Goal: Communication & Community: Share content

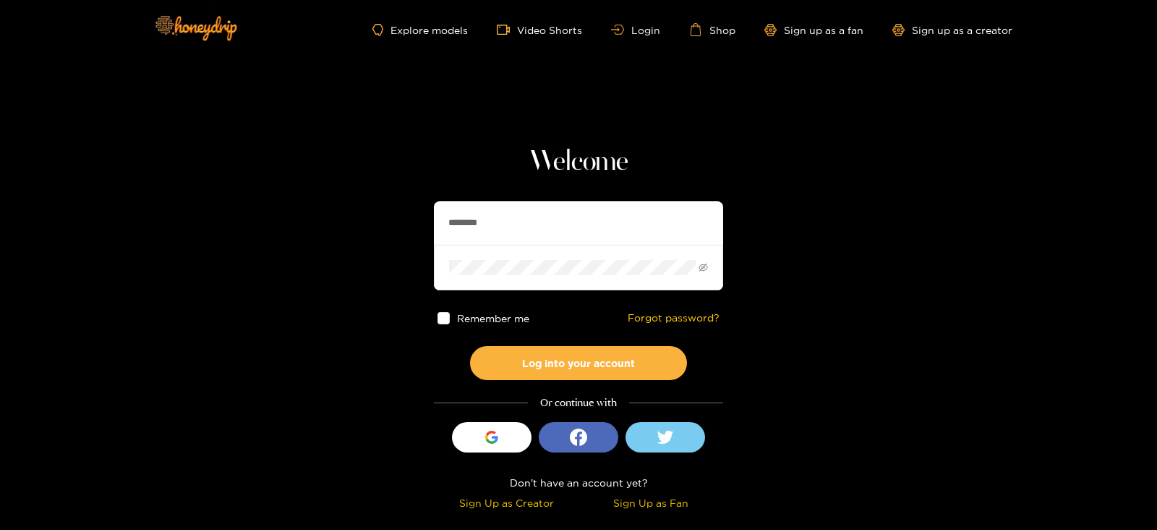
drag, startPoint x: 516, startPoint y: 217, endPoint x: 326, endPoint y: 237, distance: 191.2
click at [326, 237] on section "Welcome ******** Remember me Forgot password? Log into your account Or continue…" at bounding box center [578, 257] width 1157 height 514
type input "**********"
click at [470, 346] on button "Log into your account" at bounding box center [578, 363] width 217 height 34
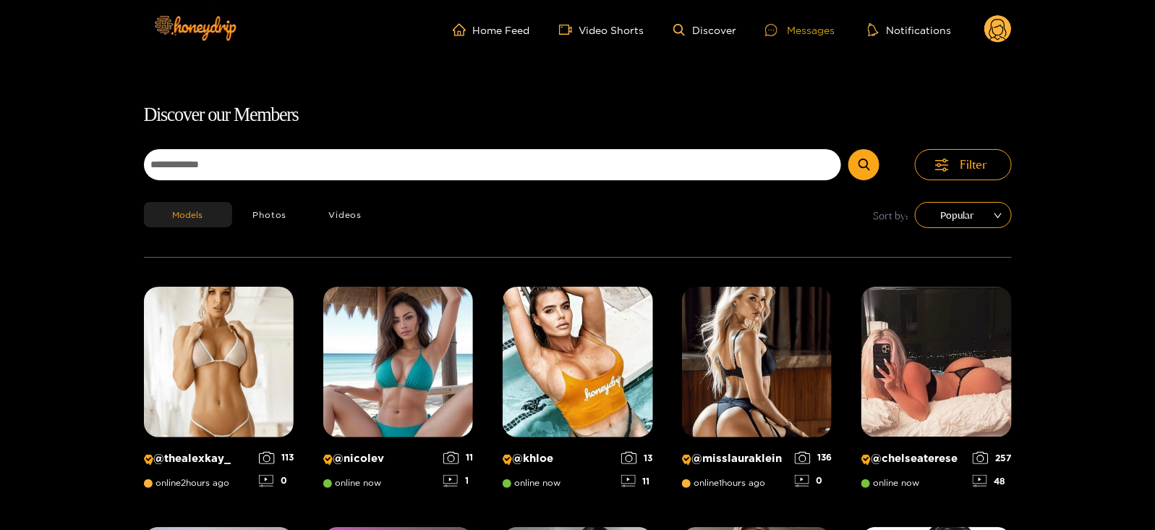
click at [810, 25] on div "Messages" at bounding box center [799, 30] width 69 height 17
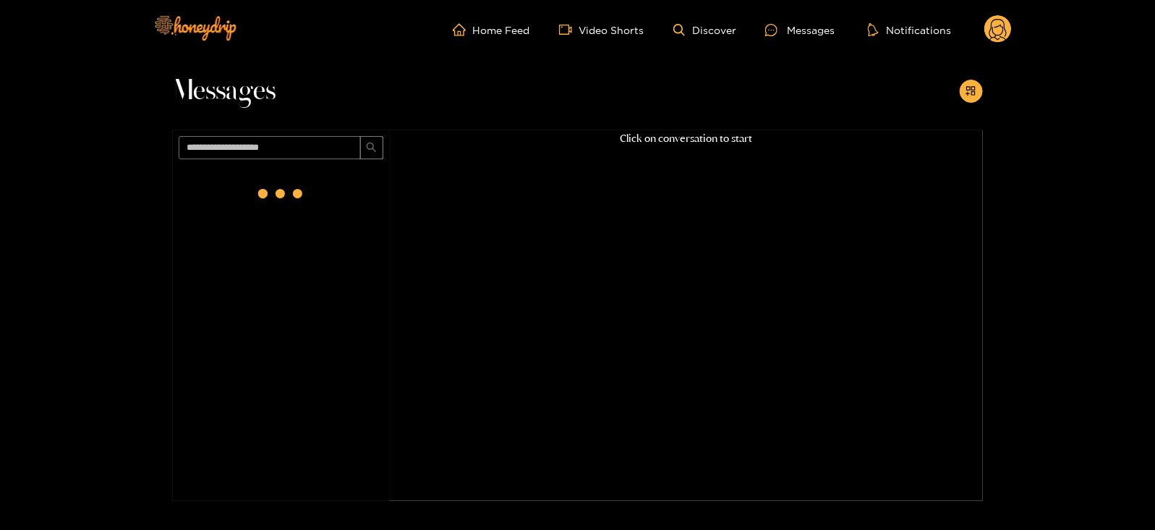
click at [995, 33] on circle at bounding box center [997, 28] width 27 height 27
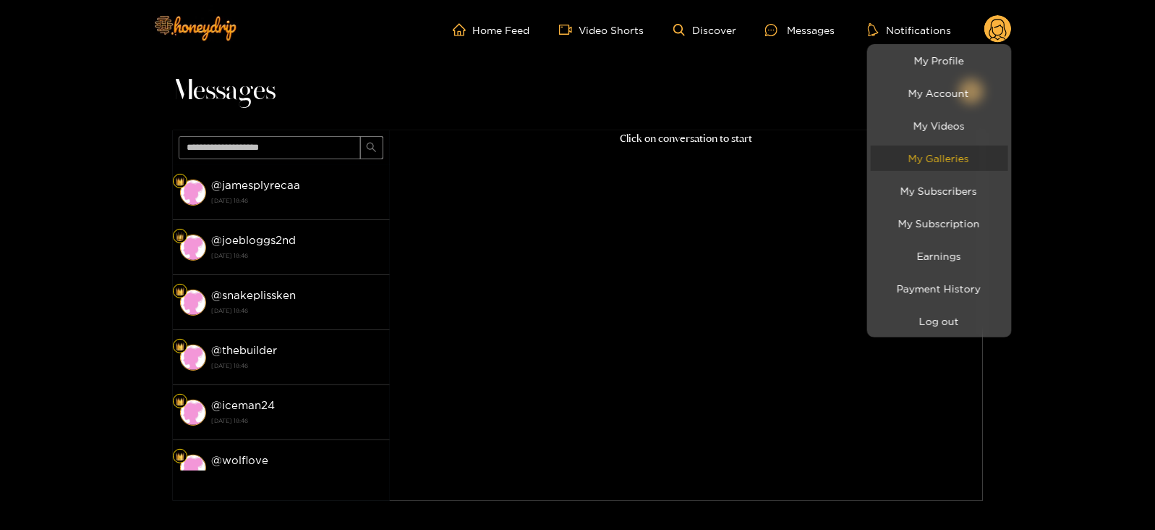
click at [897, 150] on link "My Galleries" at bounding box center [939, 157] width 137 height 25
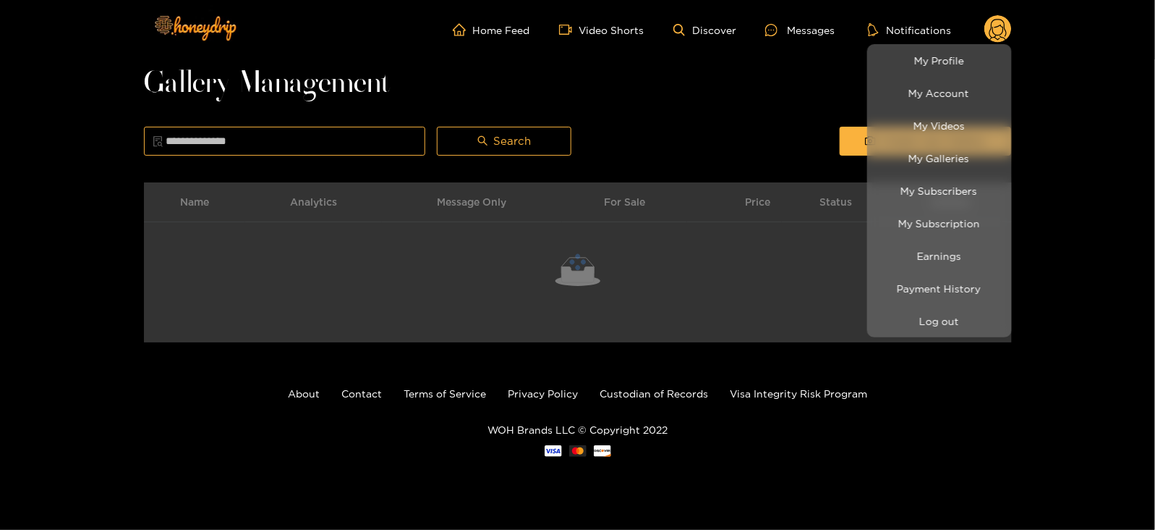
click at [782, 107] on div at bounding box center [577, 265] width 1155 height 530
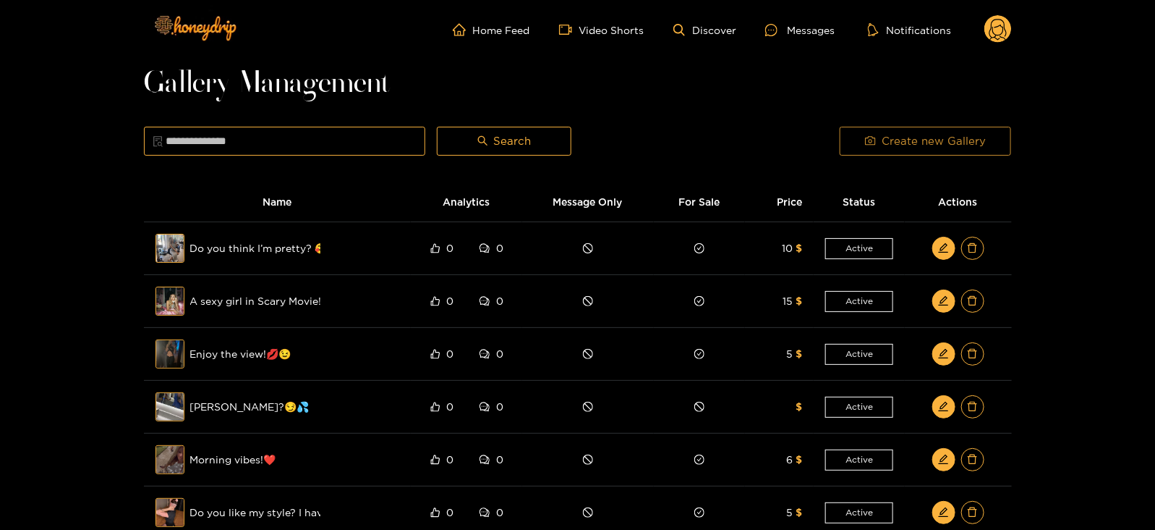
click at [851, 144] on button "Create new Gallery" at bounding box center [925, 141] width 171 height 29
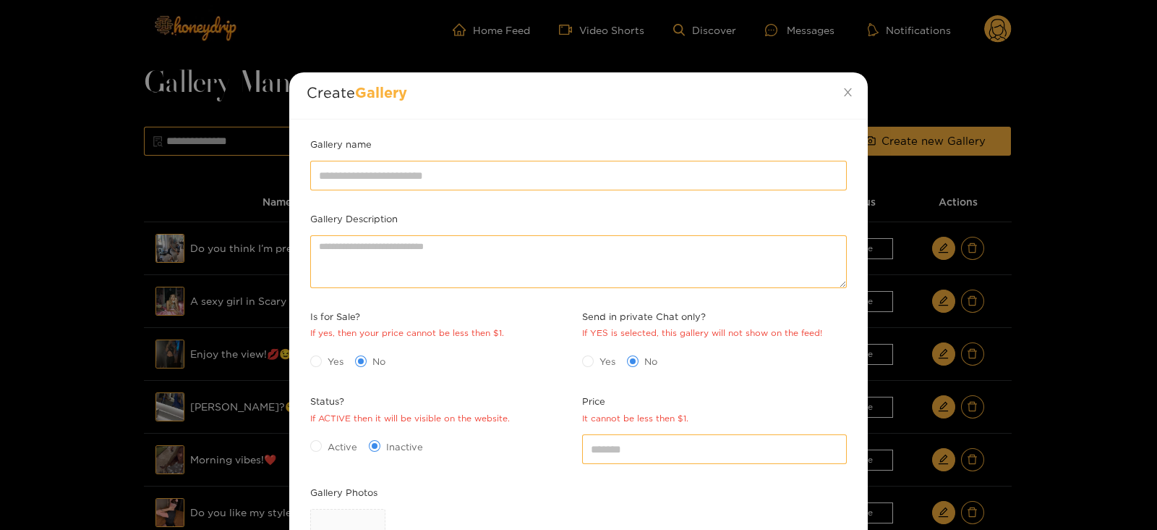
scroll to position [188, 0]
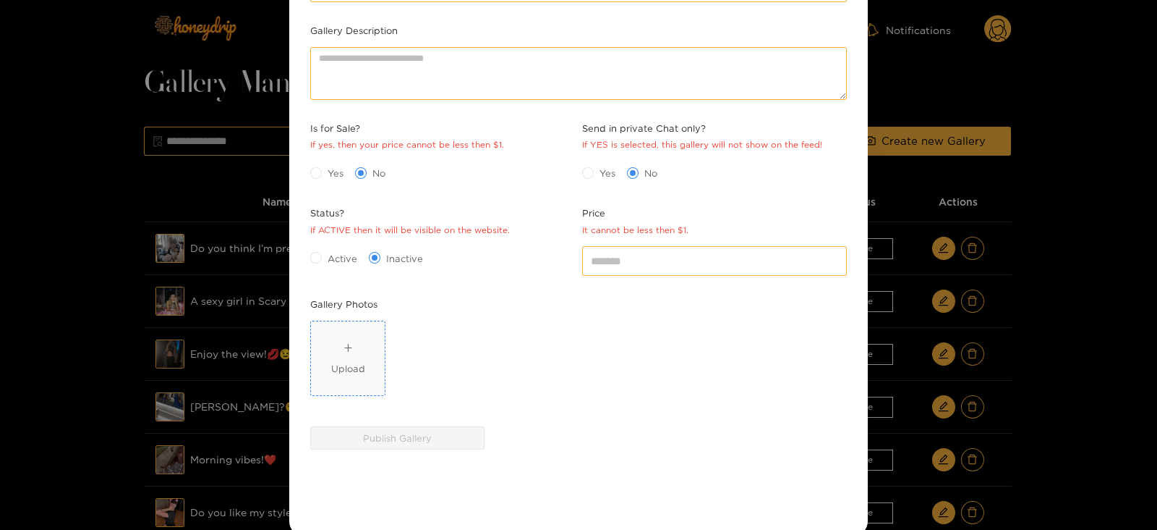
click at [362, 377] on span "Upload" at bounding box center [348, 358] width 74 height 74
click at [369, 362] on span "Upload" at bounding box center [348, 358] width 74 height 74
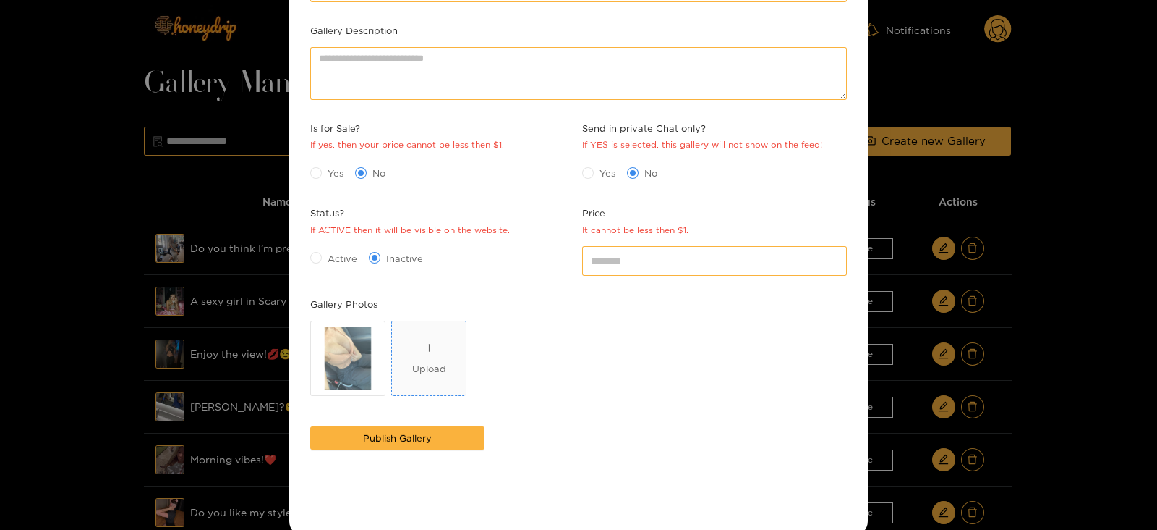
scroll to position [0, 0]
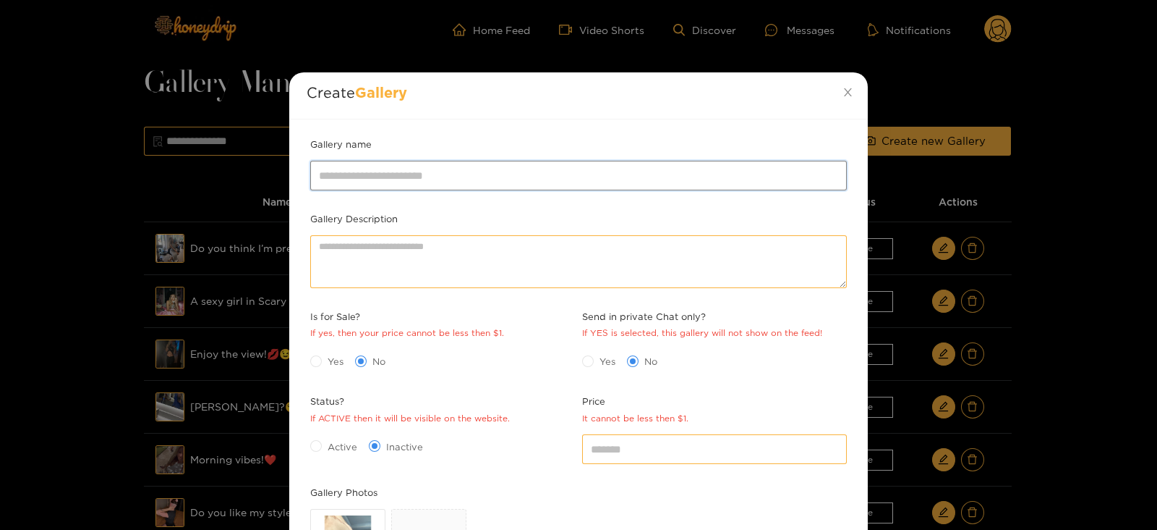
click at [380, 169] on input "Gallery name" at bounding box center [578, 175] width 537 height 29
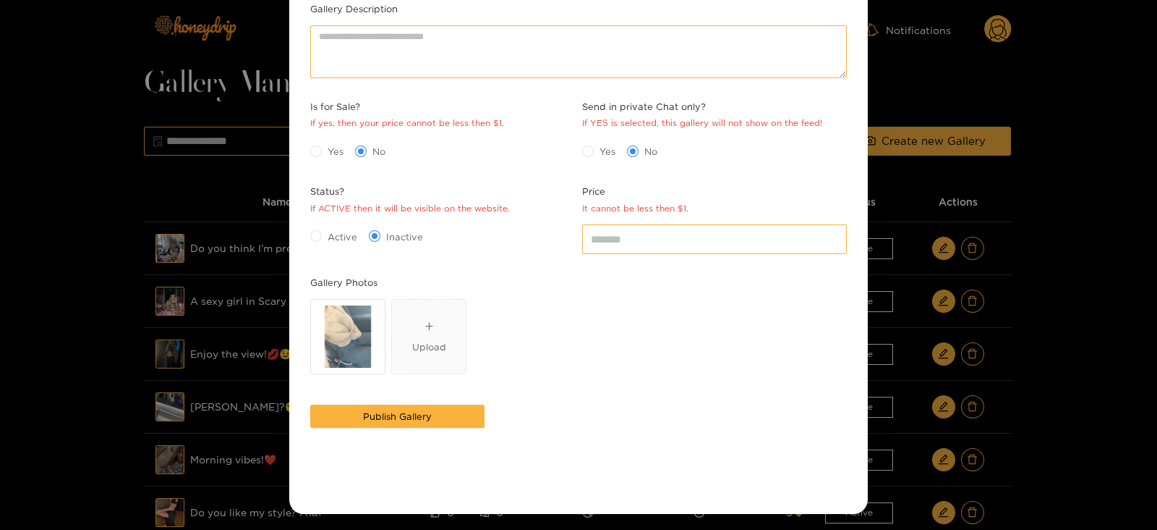
scroll to position [64, 0]
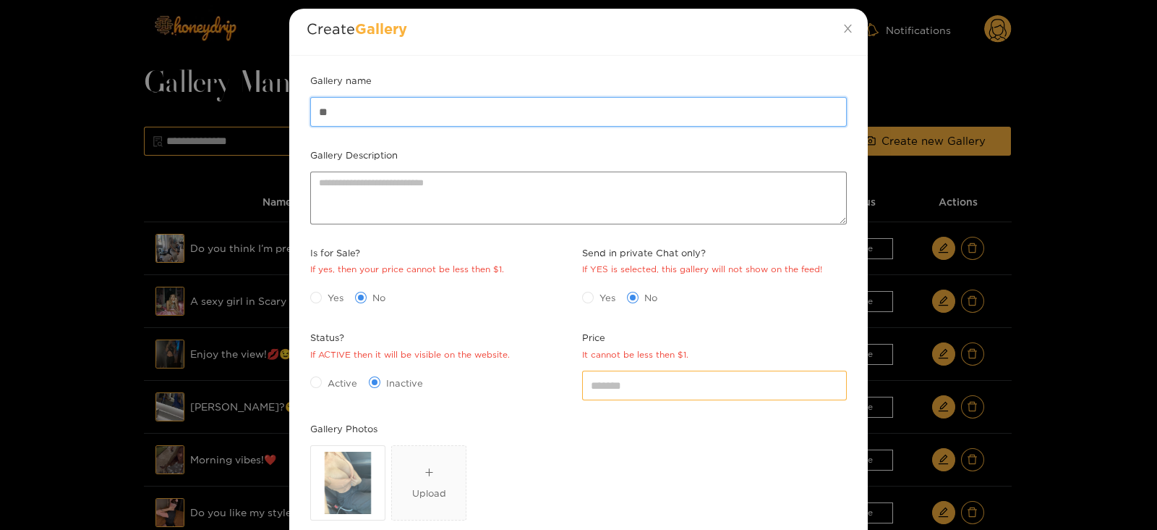
type input "**********"
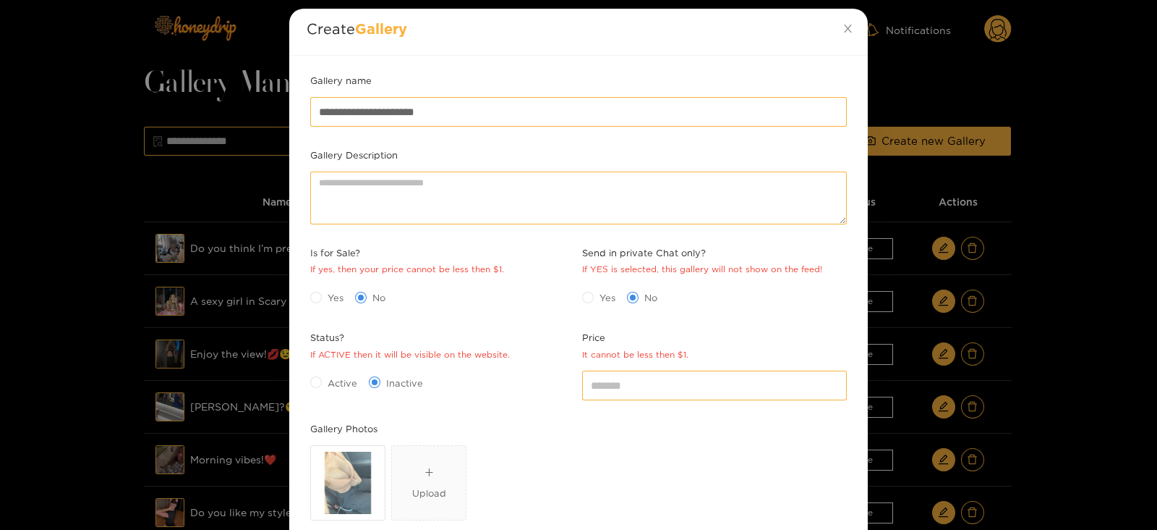
click at [330, 380] on span "Active" at bounding box center [342, 382] width 41 height 14
click at [328, 292] on span "Yes" at bounding box center [335, 297] width 27 height 14
click at [637, 399] on div "*" at bounding box center [715, 385] width 272 height 36
click at [611, 381] on input "*" at bounding box center [714, 384] width 265 height 29
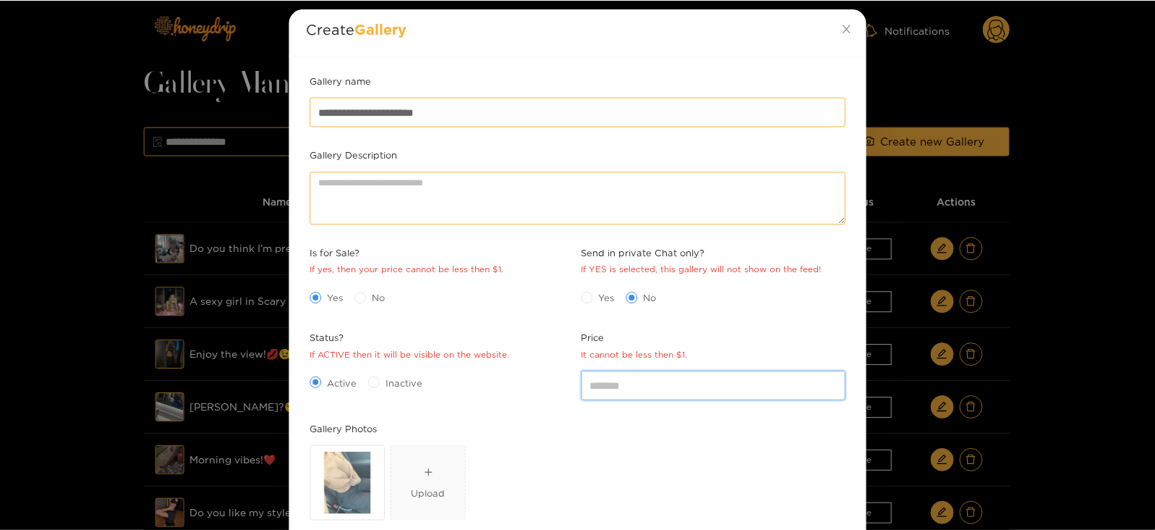
scroll to position [210, 0]
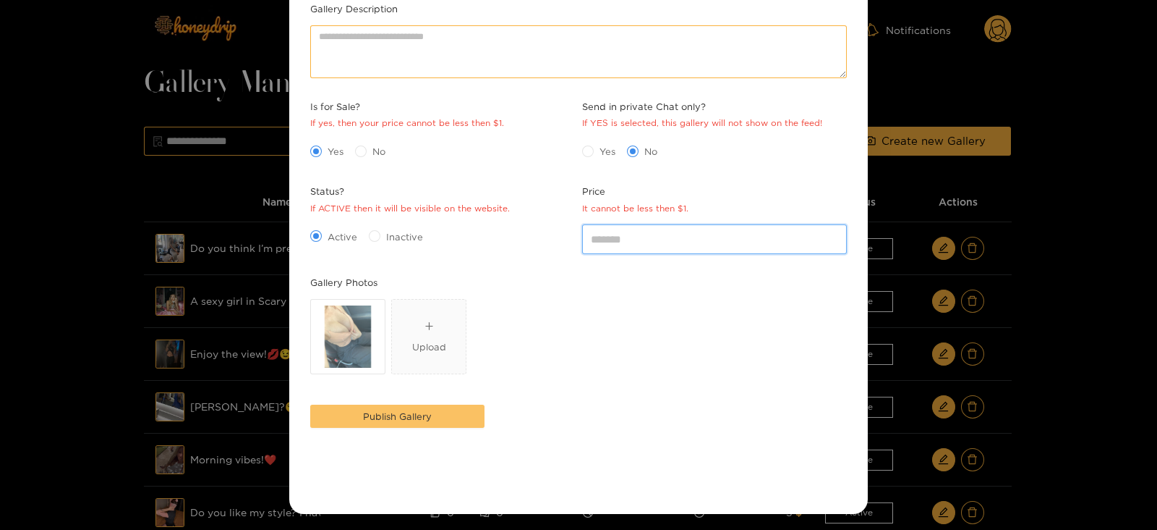
type input "*"
click at [351, 425] on button "Publish Gallery" at bounding box center [397, 415] width 174 height 23
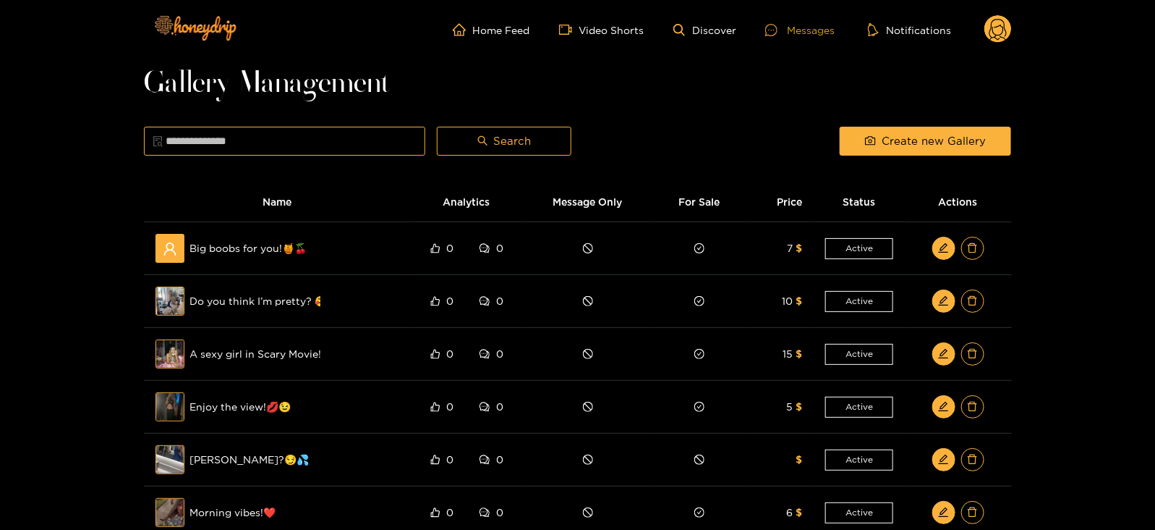
click at [770, 35] on div "Messages" at bounding box center [799, 30] width 69 height 17
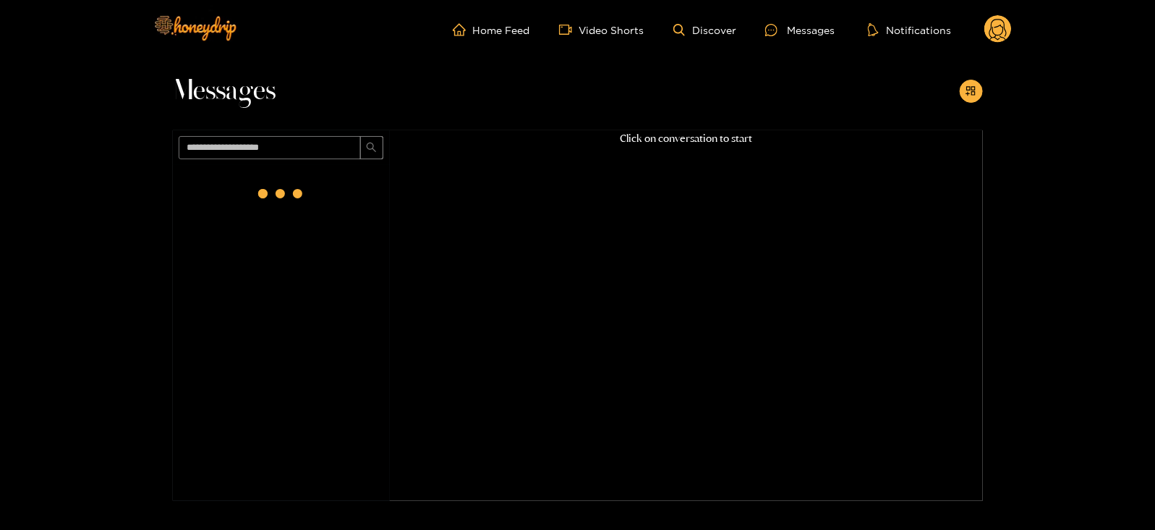
click at [971, 78] on div "Messages" at bounding box center [578, 94] width 810 height 71
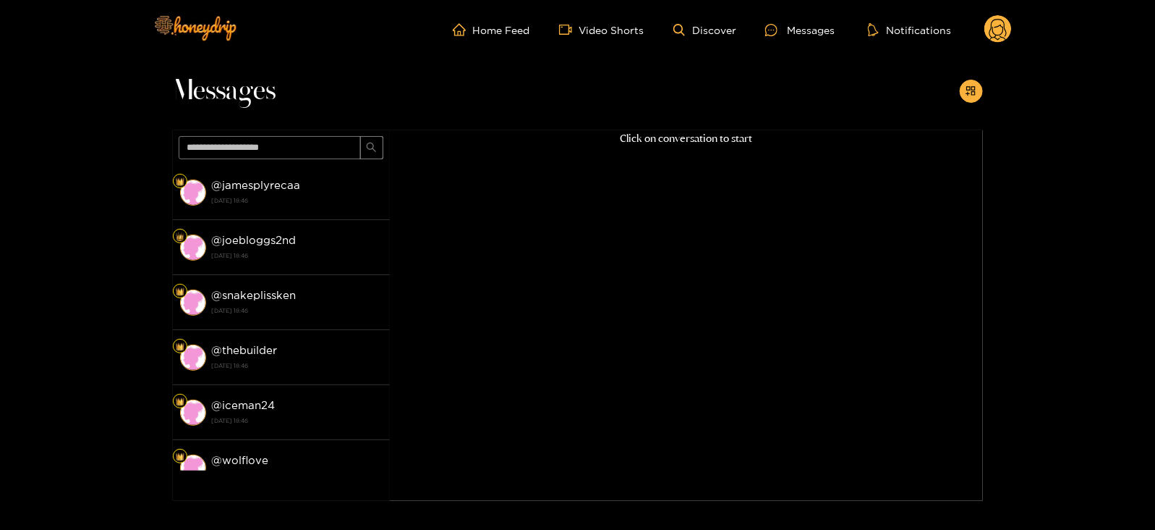
click at [971, 78] on div "Messages" at bounding box center [578, 94] width 810 height 71
click at [977, 89] on button "button" at bounding box center [971, 91] width 23 height 23
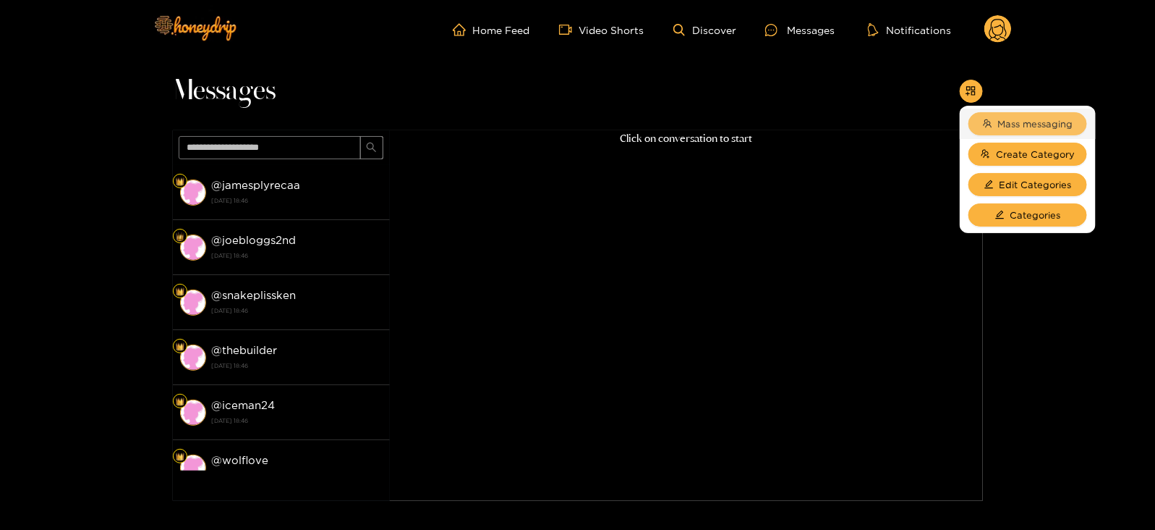
click at [1006, 120] on span "Mass messaging" at bounding box center [1035, 123] width 75 height 14
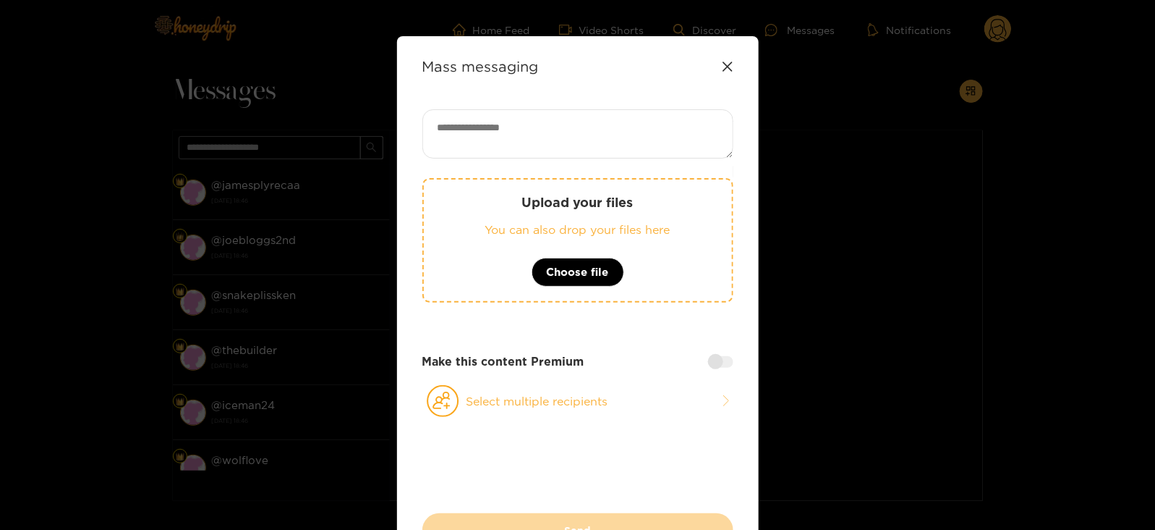
click at [581, 229] on p "You can also drop your files here" at bounding box center [578, 229] width 250 height 17
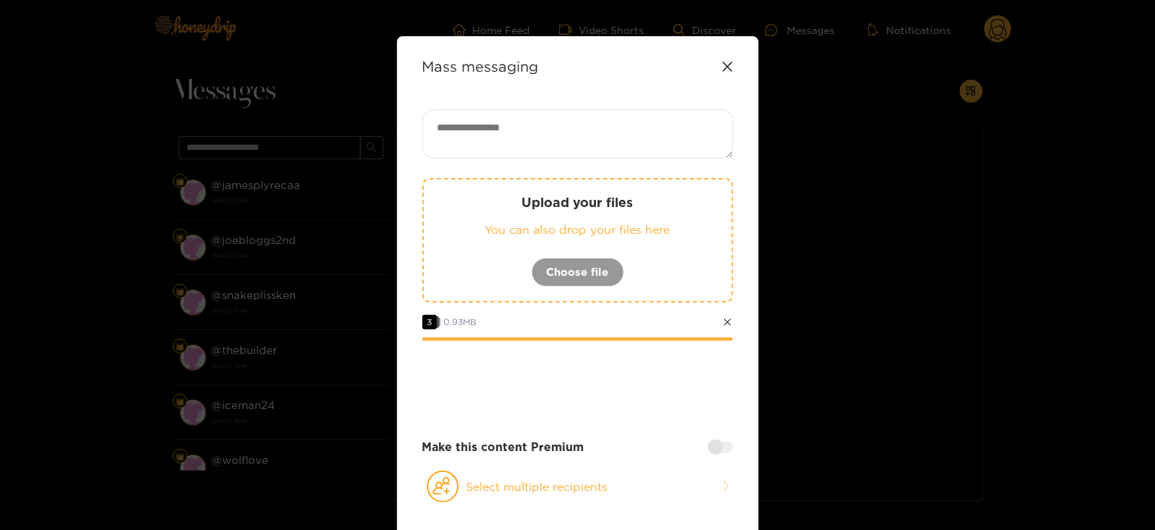
click at [498, 156] on textarea at bounding box center [577, 133] width 311 height 49
paste textarea "****"
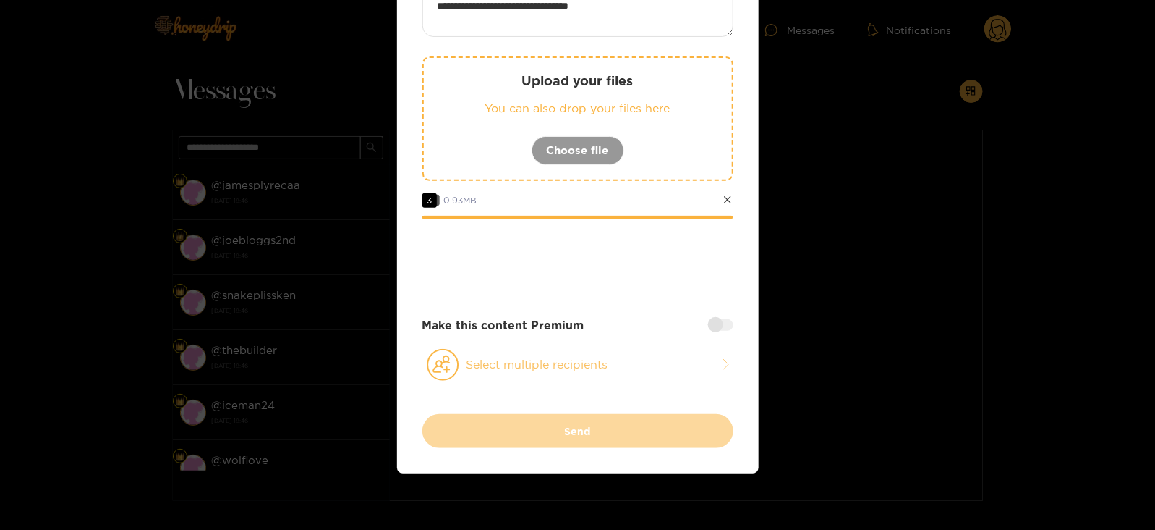
type textarea "**********"
click at [511, 372] on button "Select multiple recipients" at bounding box center [577, 364] width 311 height 33
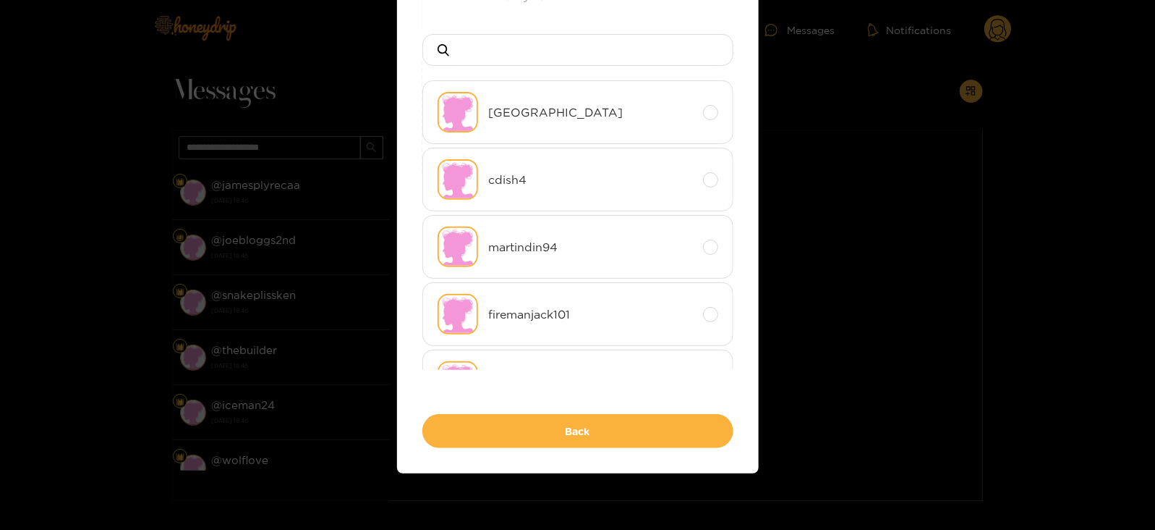
scroll to position [0, 0]
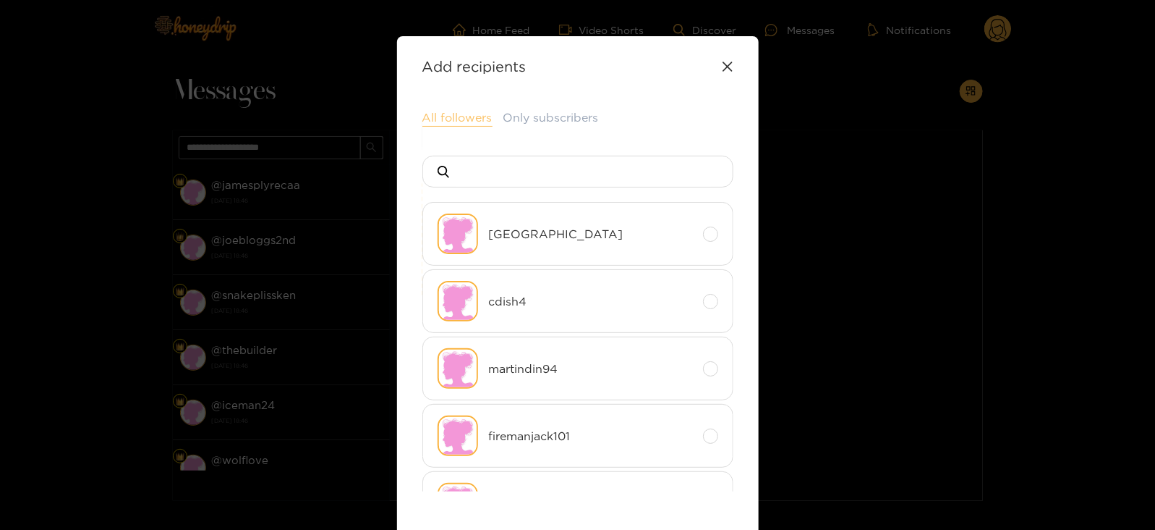
click at [432, 115] on button "All followers" at bounding box center [457, 117] width 70 height 17
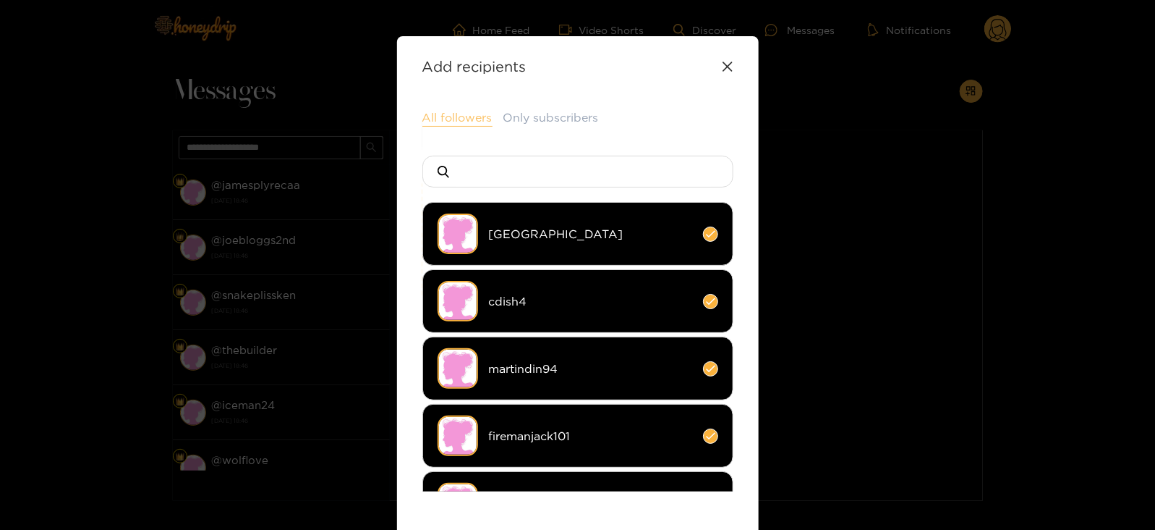
scroll to position [192, 0]
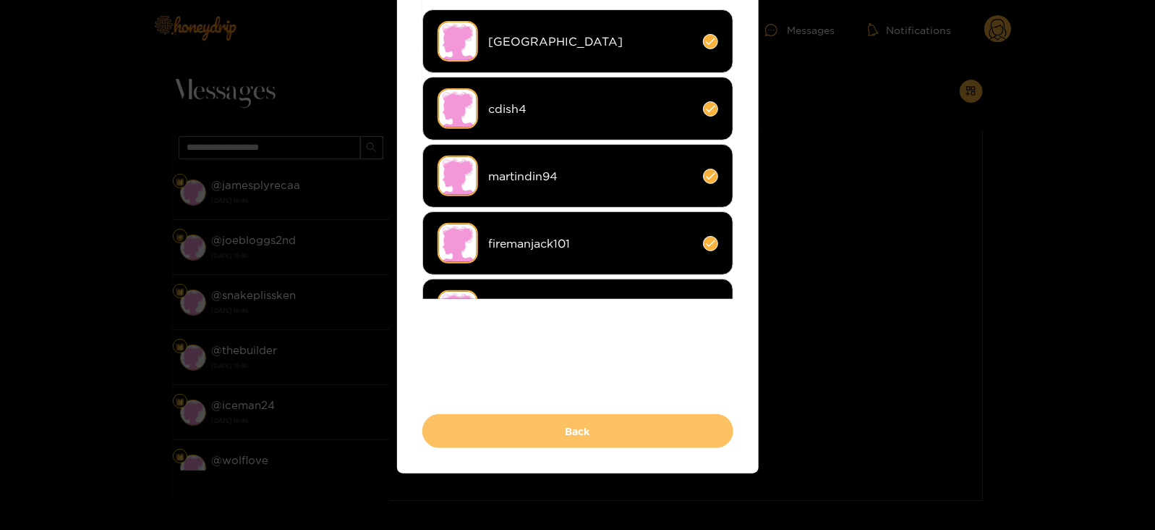
click at [446, 415] on button "Back" at bounding box center [577, 431] width 311 height 34
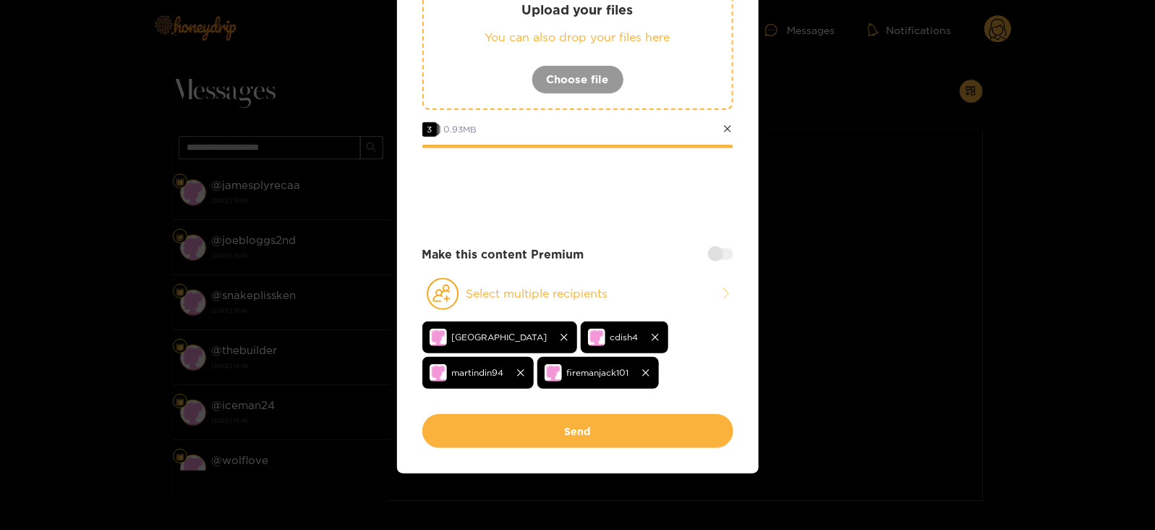
click at [715, 258] on div at bounding box center [720, 254] width 25 height 12
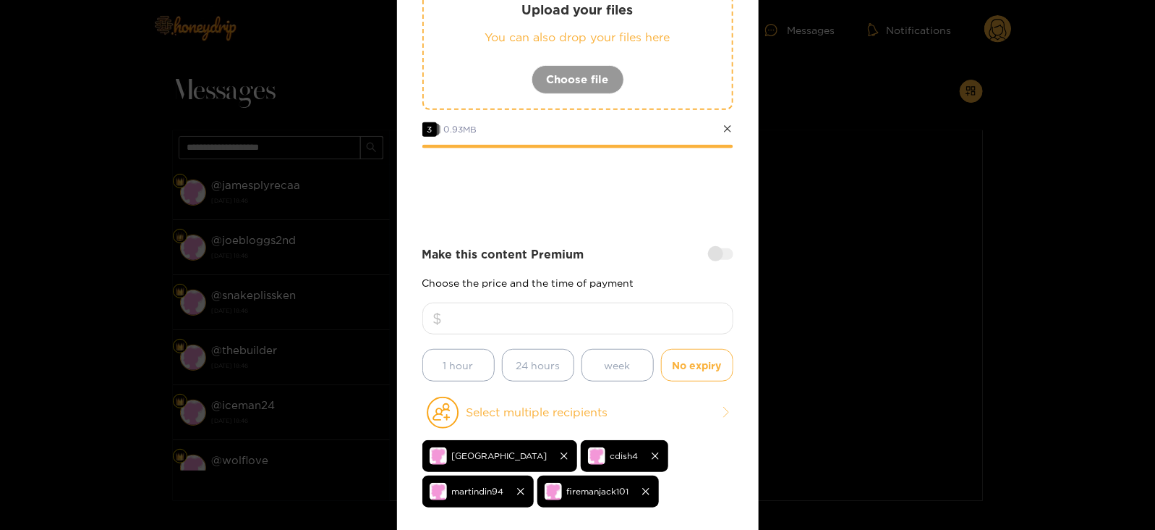
click at [568, 324] on input "number" at bounding box center [577, 318] width 311 height 32
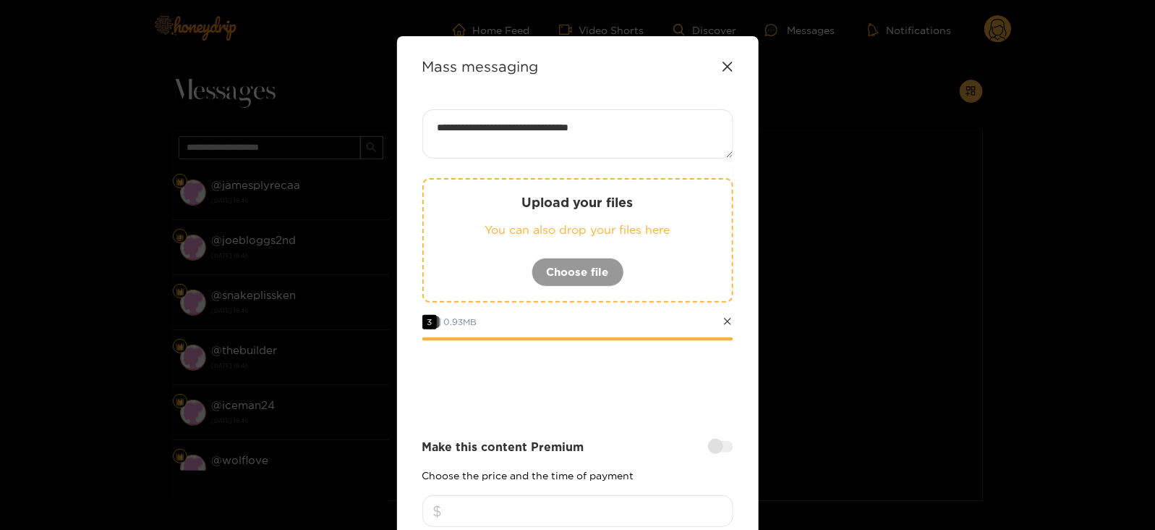
scroll to position [310, 0]
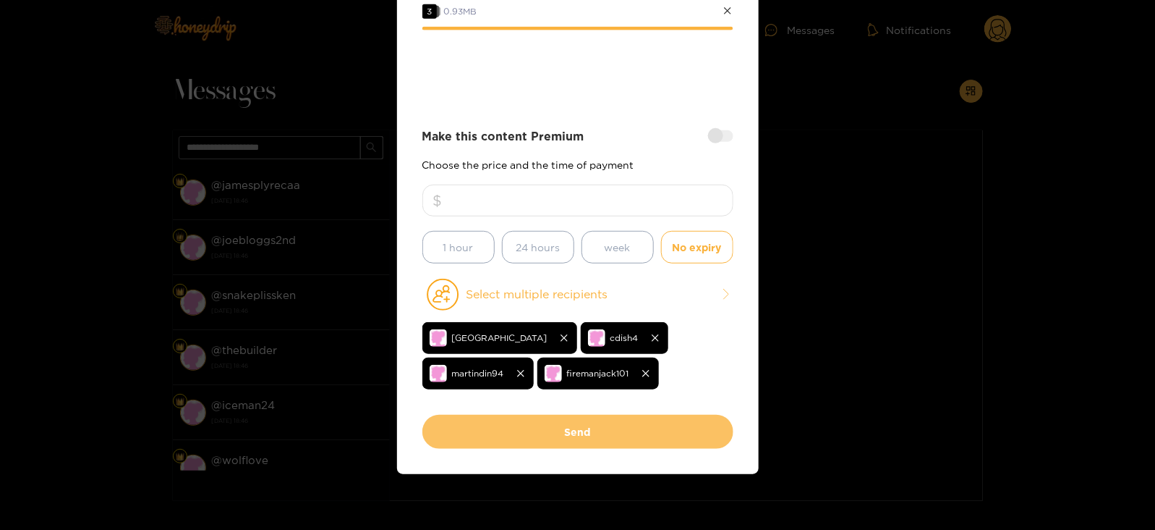
type input "**"
click at [473, 433] on button "Send" at bounding box center [577, 431] width 311 height 34
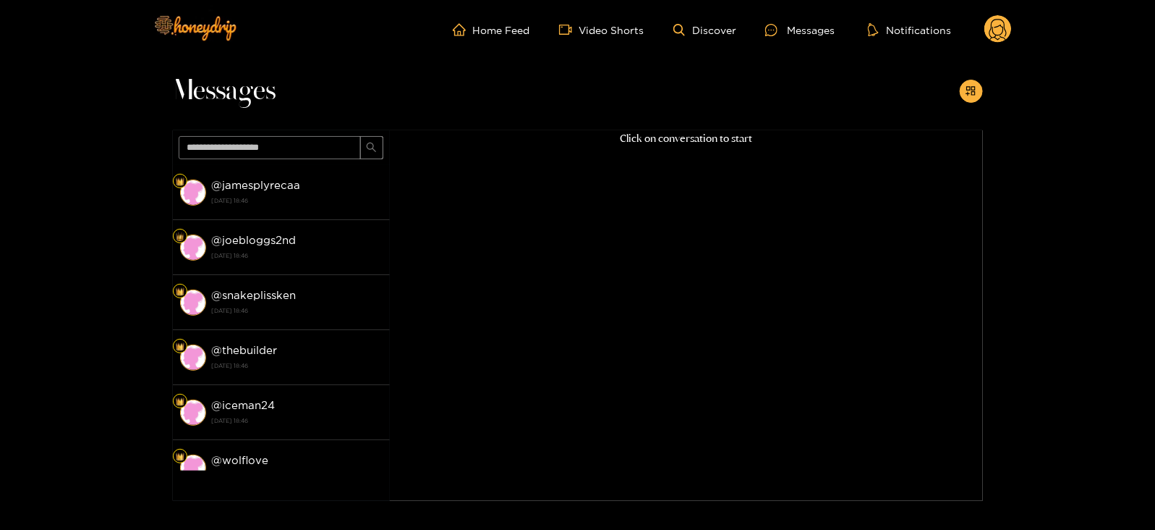
scroll to position [155, 0]
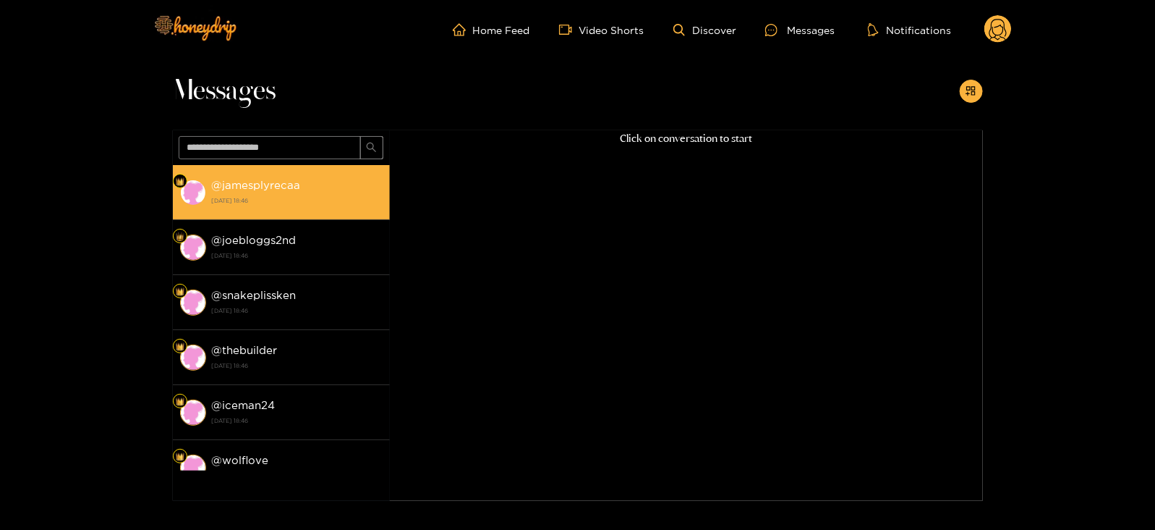
click at [304, 190] on div "@ jamesplyrecaa [DATE] 18:46" at bounding box center [297, 192] width 171 height 33
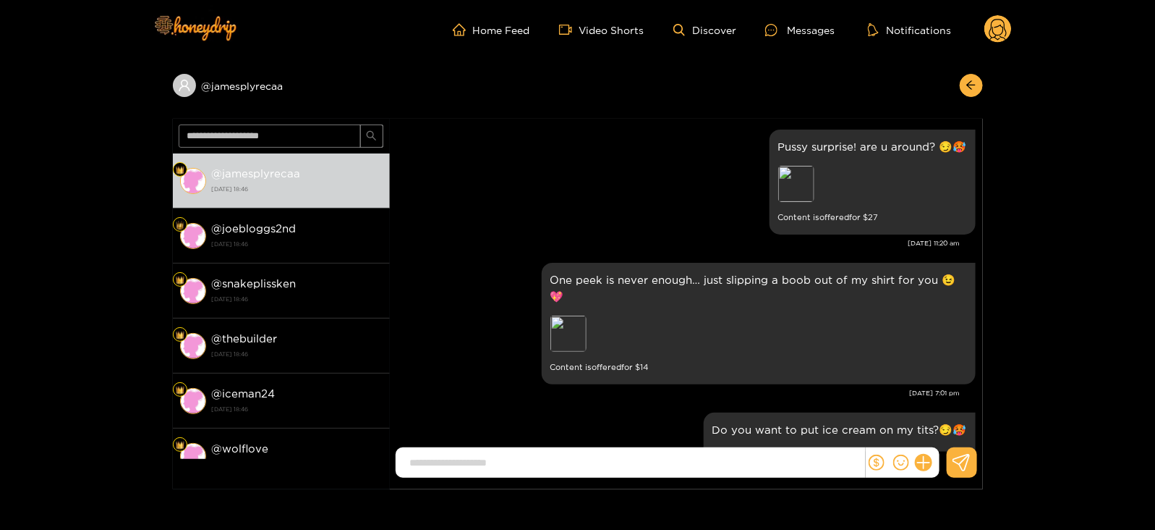
click at [1019, 24] on header "Home Feed Video Shorts Discover Messages Notifications 0" at bounding box center [577, 29] width 1155 height 59
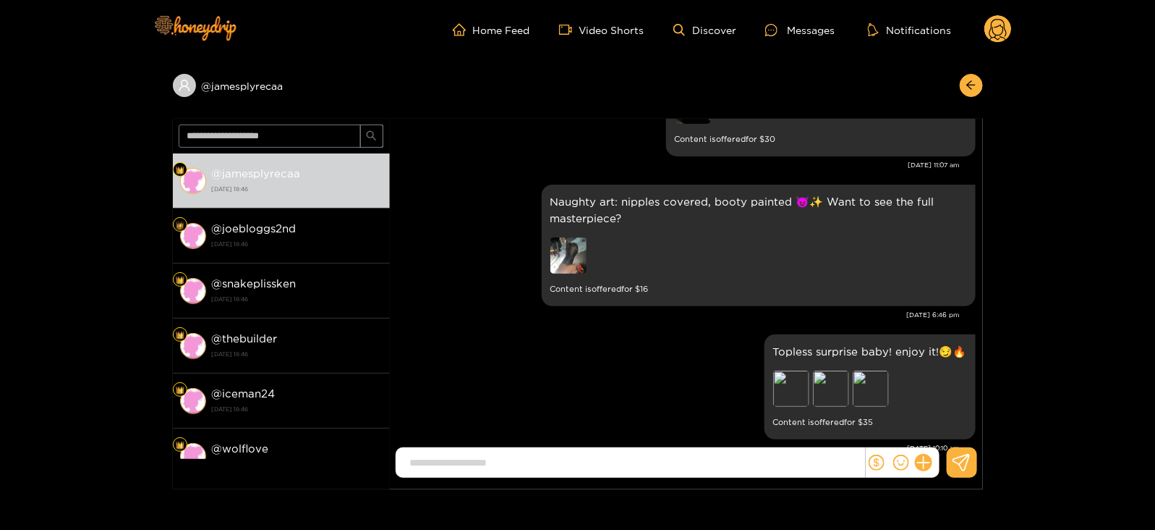
click at [992, 35] on circle at bounding box center [997, 28] width 27 height 27
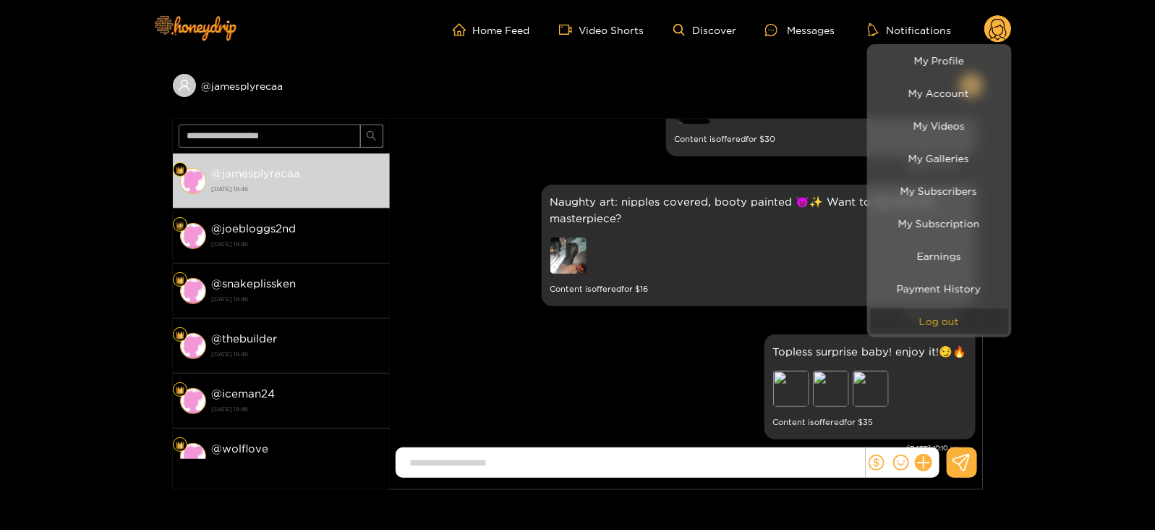
click at [912, 318] on button "Log out" at bounding box center [939, 320] width 137 height 25
